Goal: Transaction & Acquisition: Purchase product/service

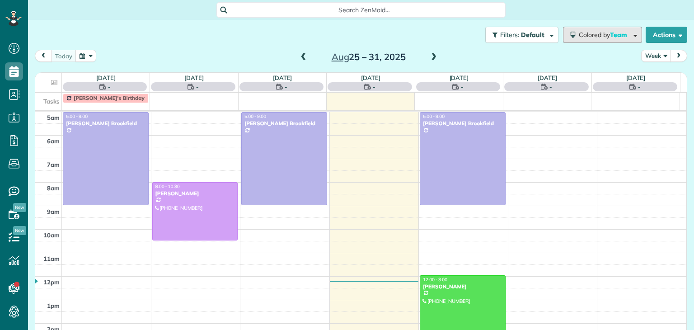
scroll to position [47, 0]
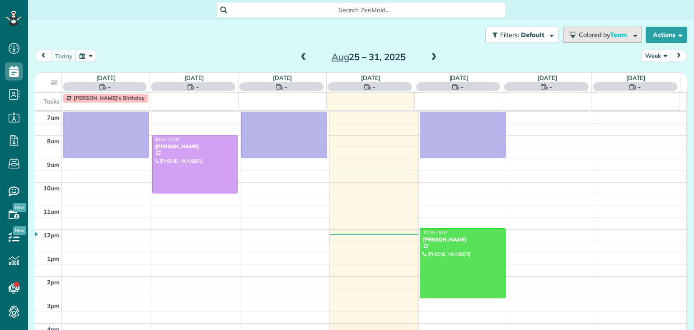
click at [602, 31] on span "Colored by Team" at bounding box center [605, 35] width 52 height 8
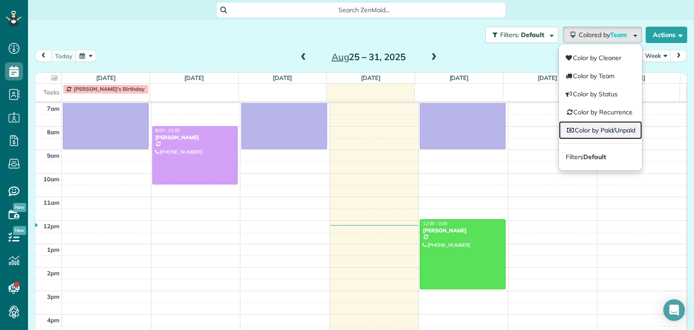
click at [598, 123] on link "Color by Paid/Unpaid" at bounding box center [600, 130] width 83 height 18
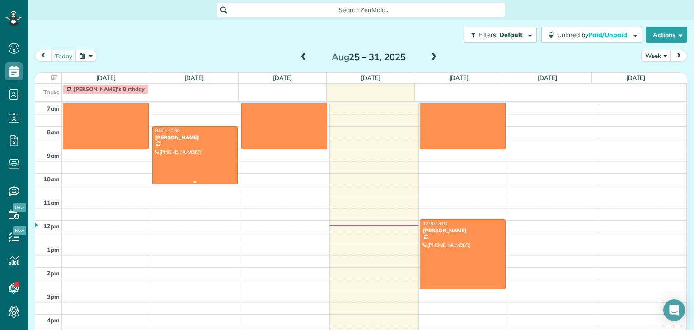
click at [192, 136] on div "[PERSON_NAME]" at bounding box center [195, 137] width 80 height 6
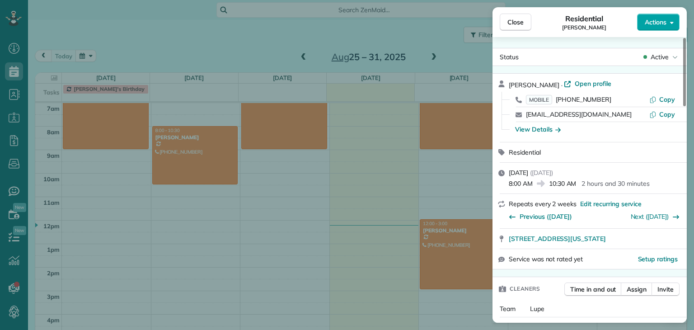
click at [672, 22] on icon "button" at bounding box center [672, 22] width 4 height 7
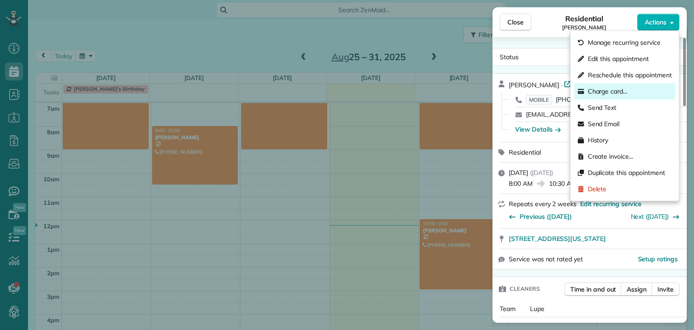
click at [628, 87] on div "Charge card…" at bounding box center [624, 91] width 101 height 16
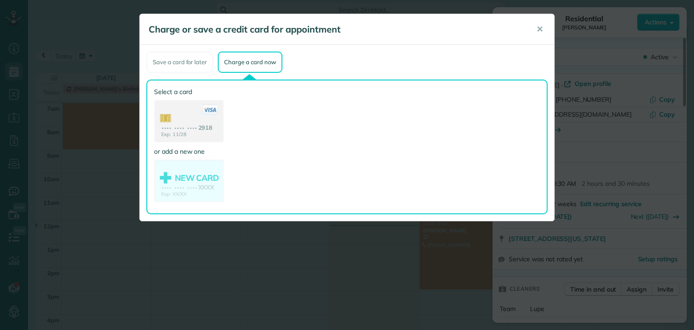
click at [177, 137] on use at bounding box center [189, 122] width 68 height 42
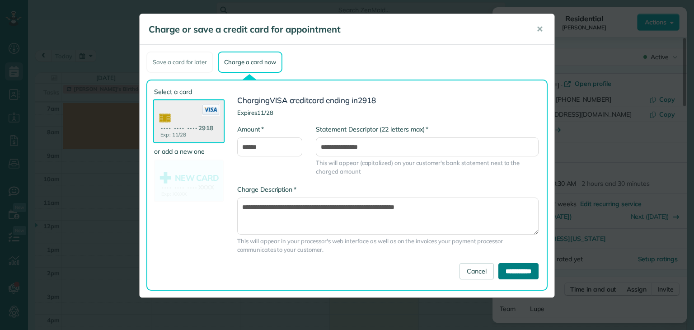
click at [515, 272] on input "**********" at bounding box center [519, 271] width 40 height 16
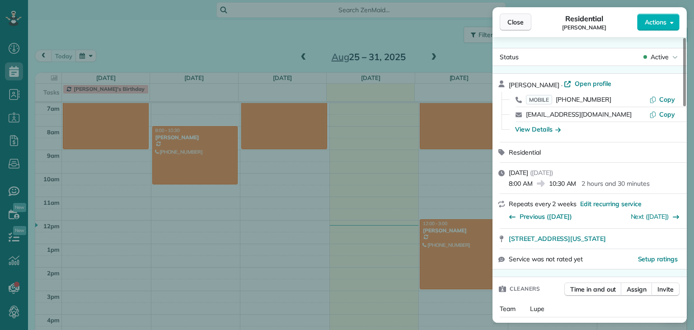
click at [524, 20] on button "Close" at bounding box center [516, 22] width 32 height 17
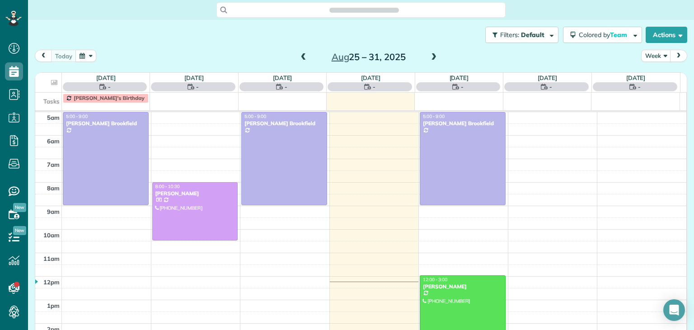
scroll to position [47, 0]
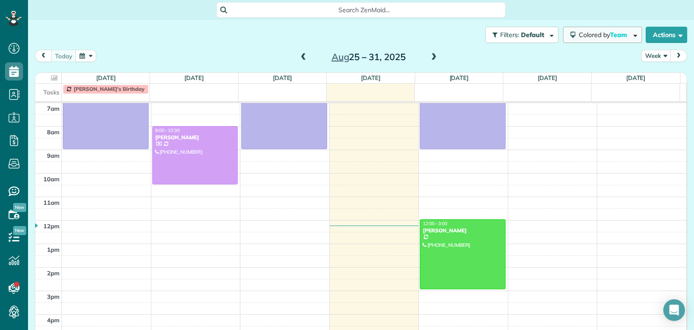
click at [610, 31] on span "Team" at bounding box center [619, 35] width 19 height 8
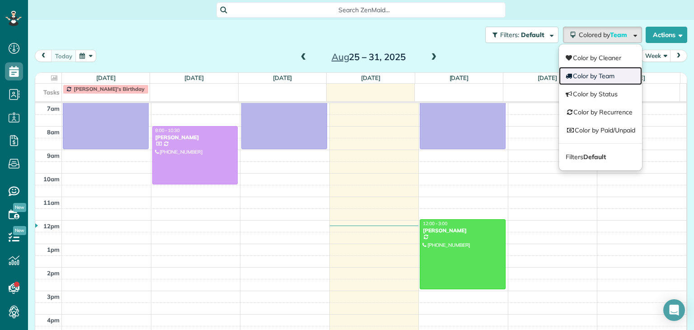
click at [604, 73] on link "Color by Team" at bounding box center [600, 76] width 83 height 18
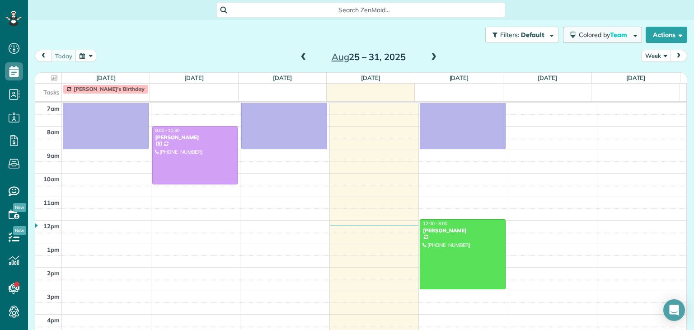
click at [591, 40] on button "Colored by Team" at bounding box center [602, 35] width 79 height 16
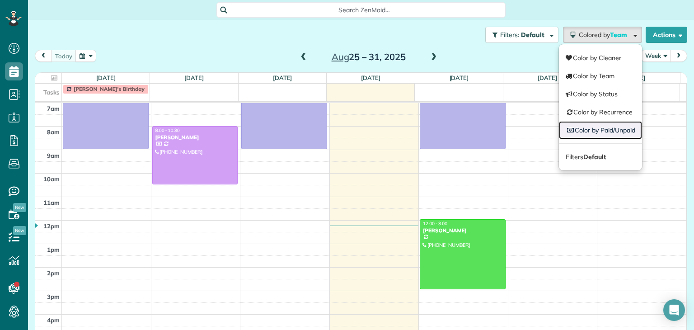
click at [596, 135] on link "Color by Paid/Unpaid" at bounding box center [600, 130] width 83 height 18
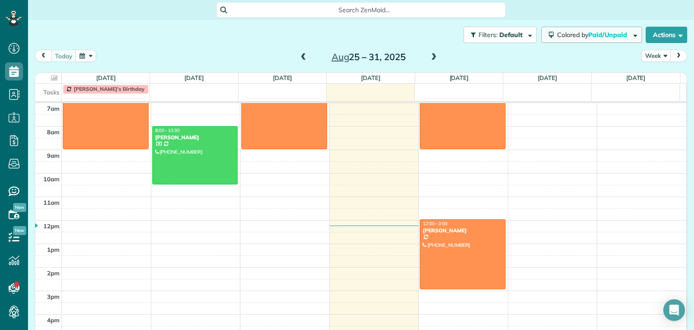
click at [595, 40] on button "Colored by Paid/Unpaid" at bounding box center [591, 35] width 101 height 16
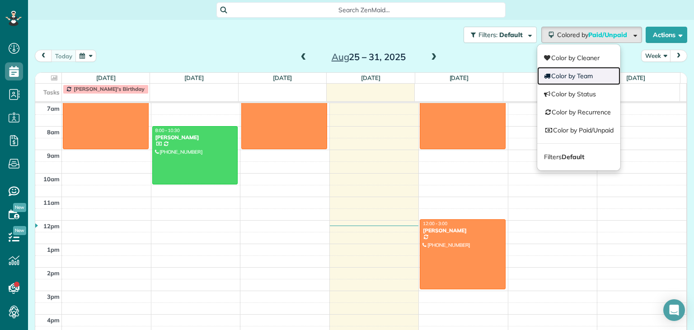
click at [559, 71] on link "Color by Team" at bounding box center [578, 76] width 83 height 18
